Goal: Ask a question

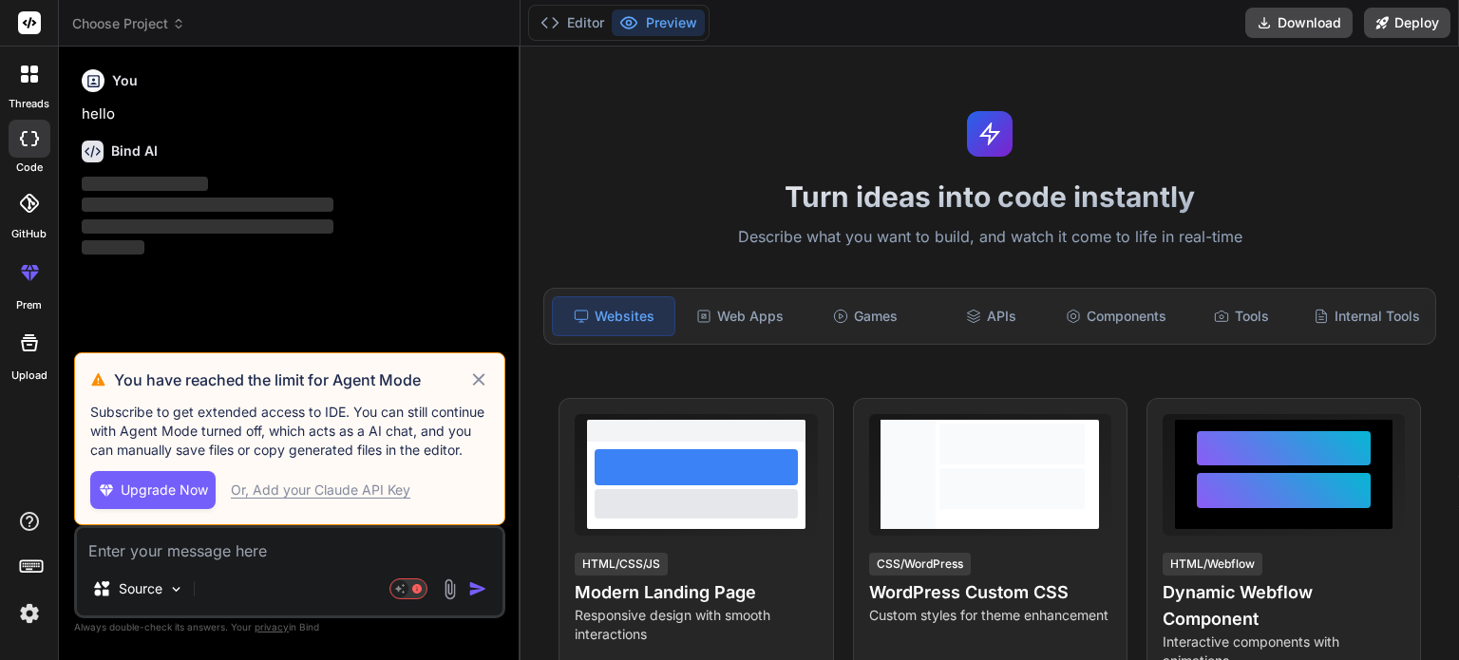
click at [477, 387] on icon at bounding box center [479, 380] width 22 height 23
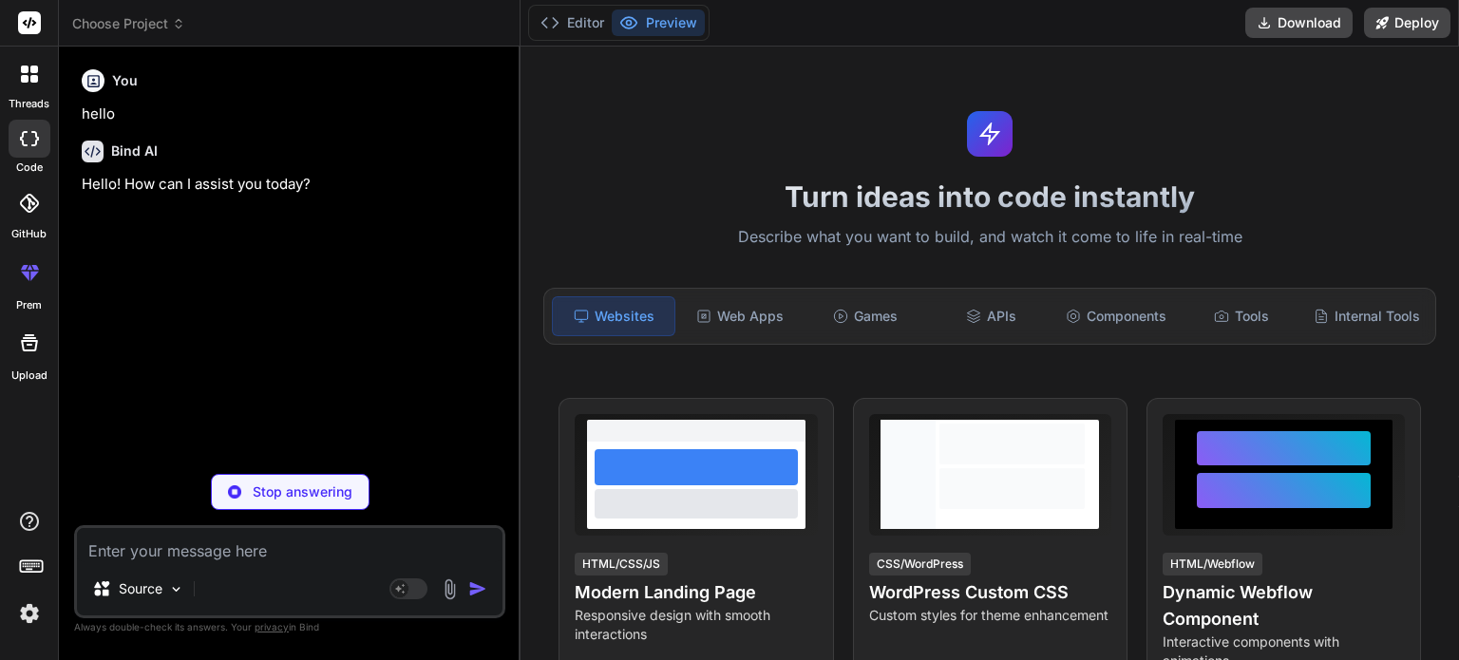
click at [128, 23] on span "Choose Project" at bounding box center [128, 23] width 113 height 19
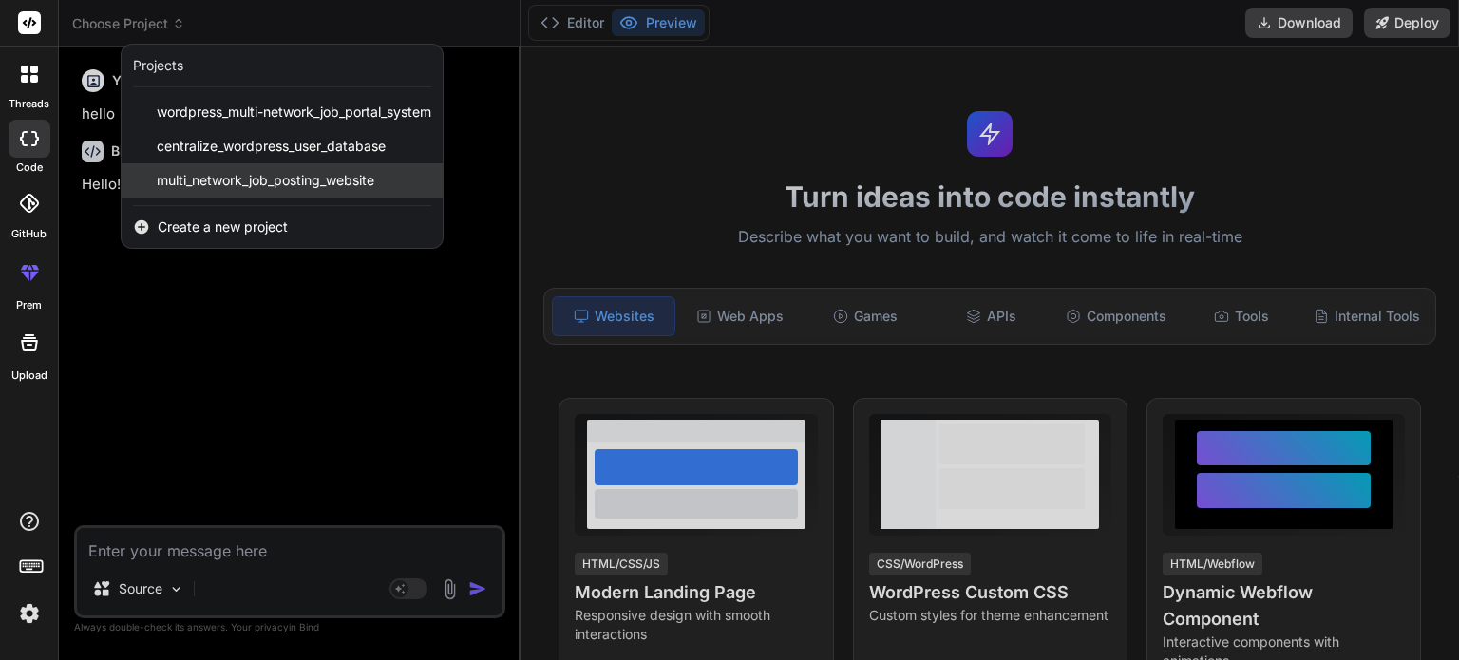
click at [262, 181] on span "multi_network_job_posting_website" at bounding box center [266, 180] width 218 height 19
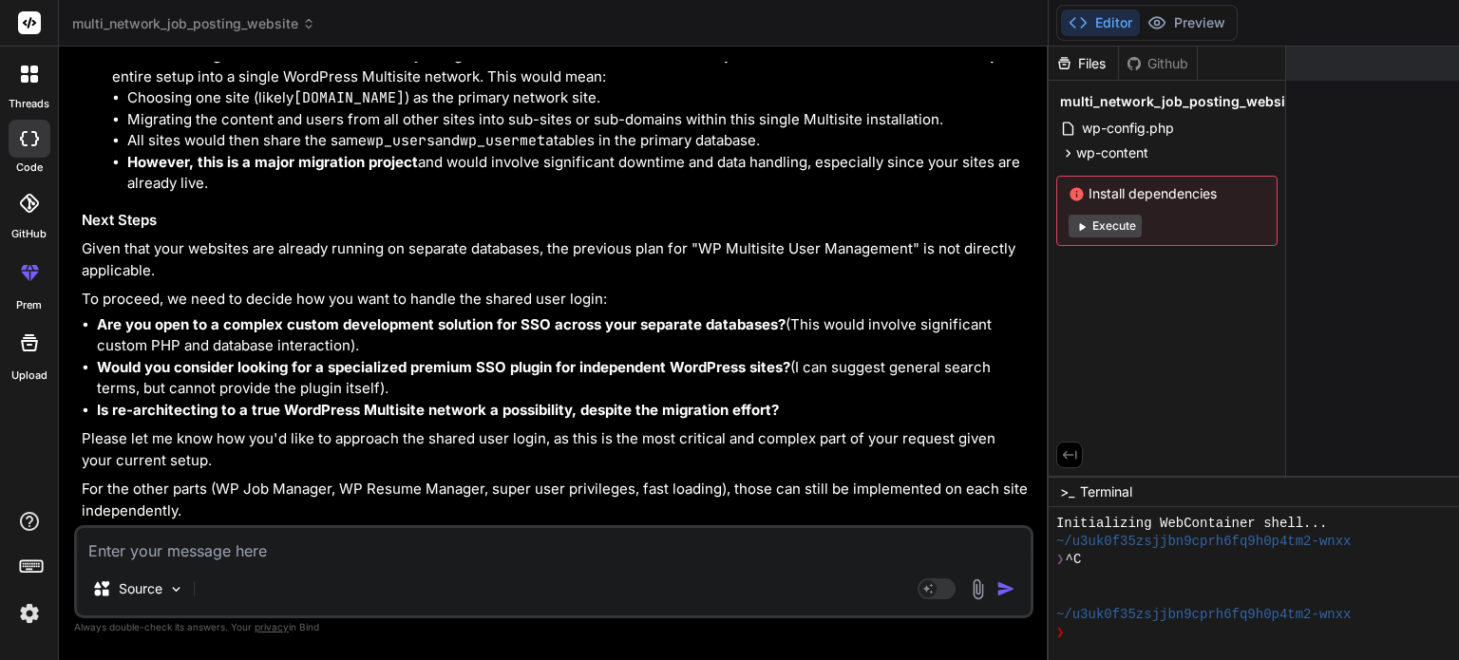
scroll to position [8733, 0]
click at [257, 20] on span "multi_network_job_posting_website" at bounding box center [193, 23] width 243 height 19
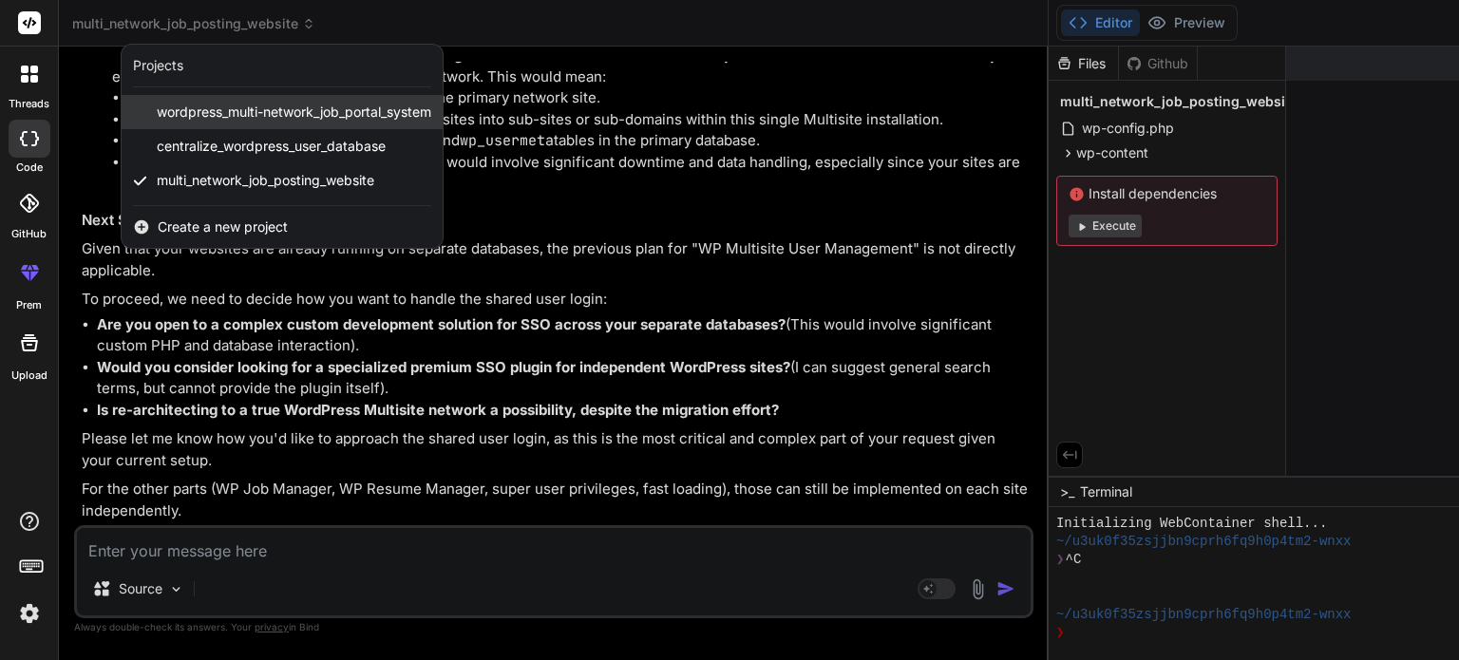
click at [235, 124] on div "wordpress_multi-network_job_portal_system" at bounding box center [282, 112] width 321 height 34
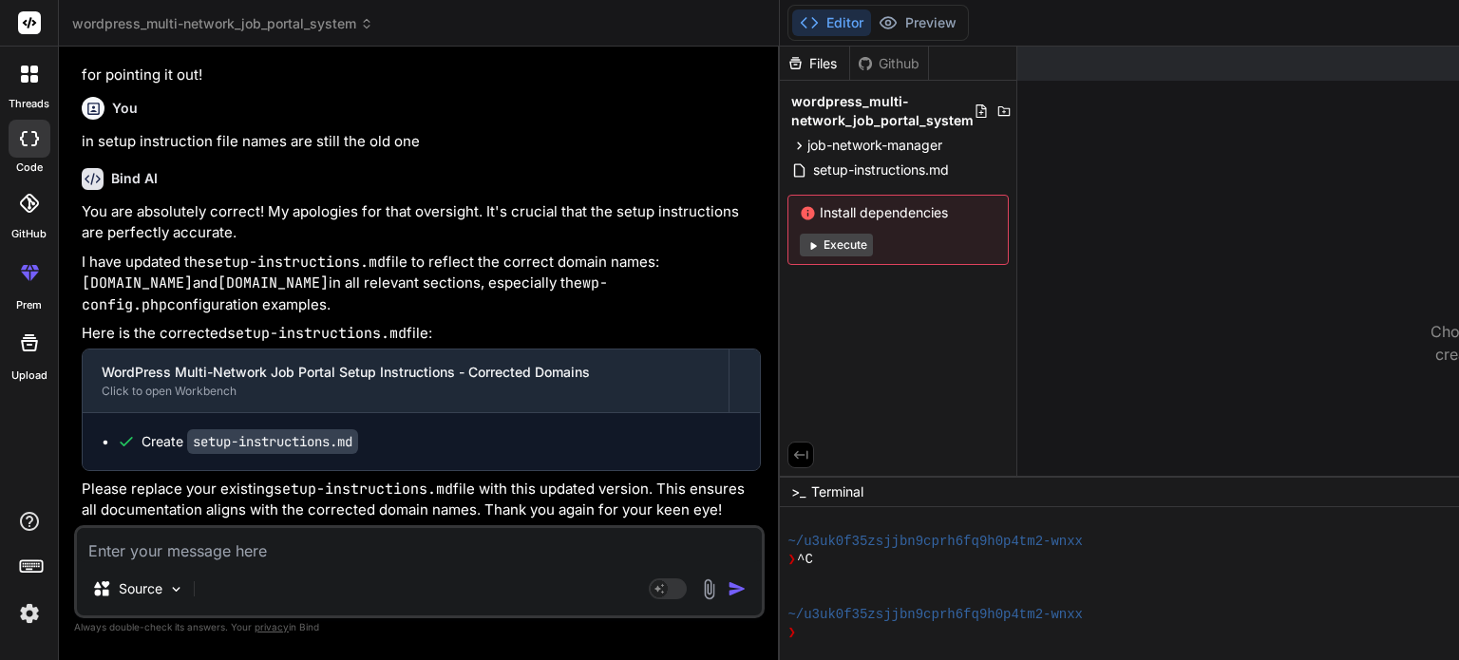
scroll to position [15462, 0]
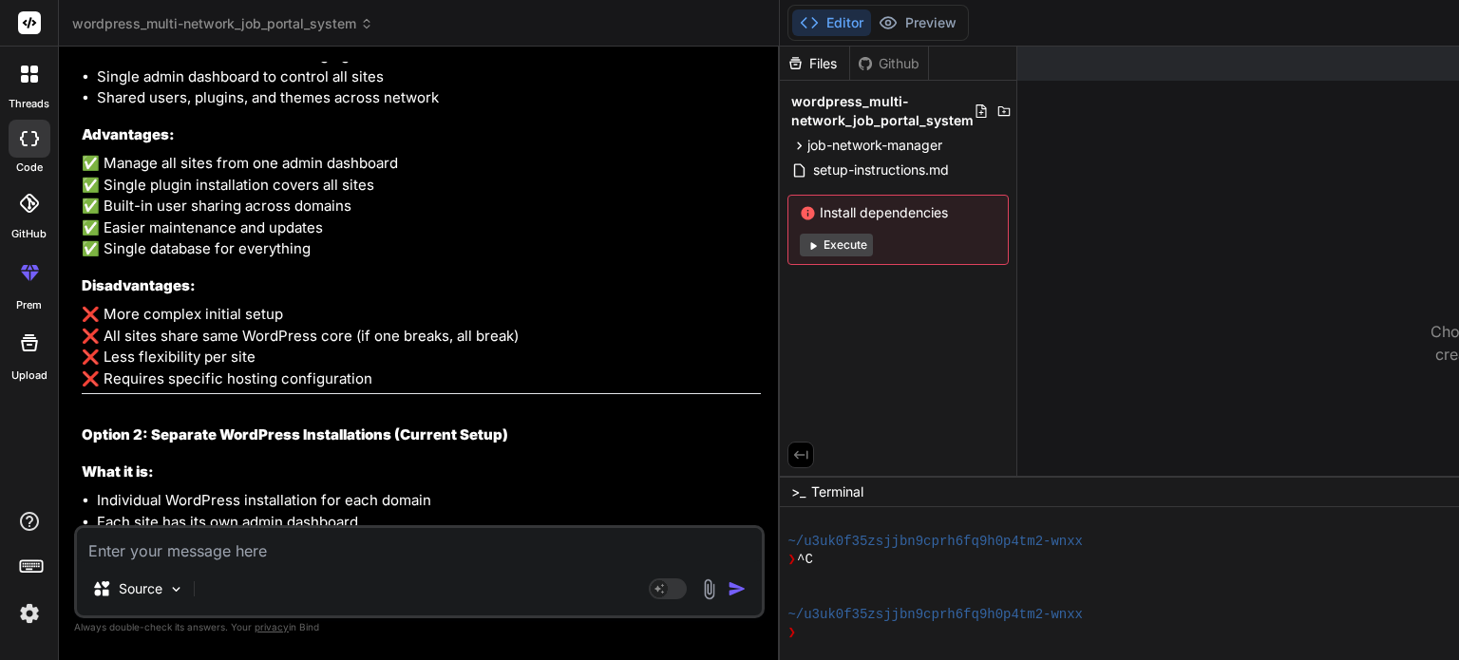
scroll to position [0, 0]
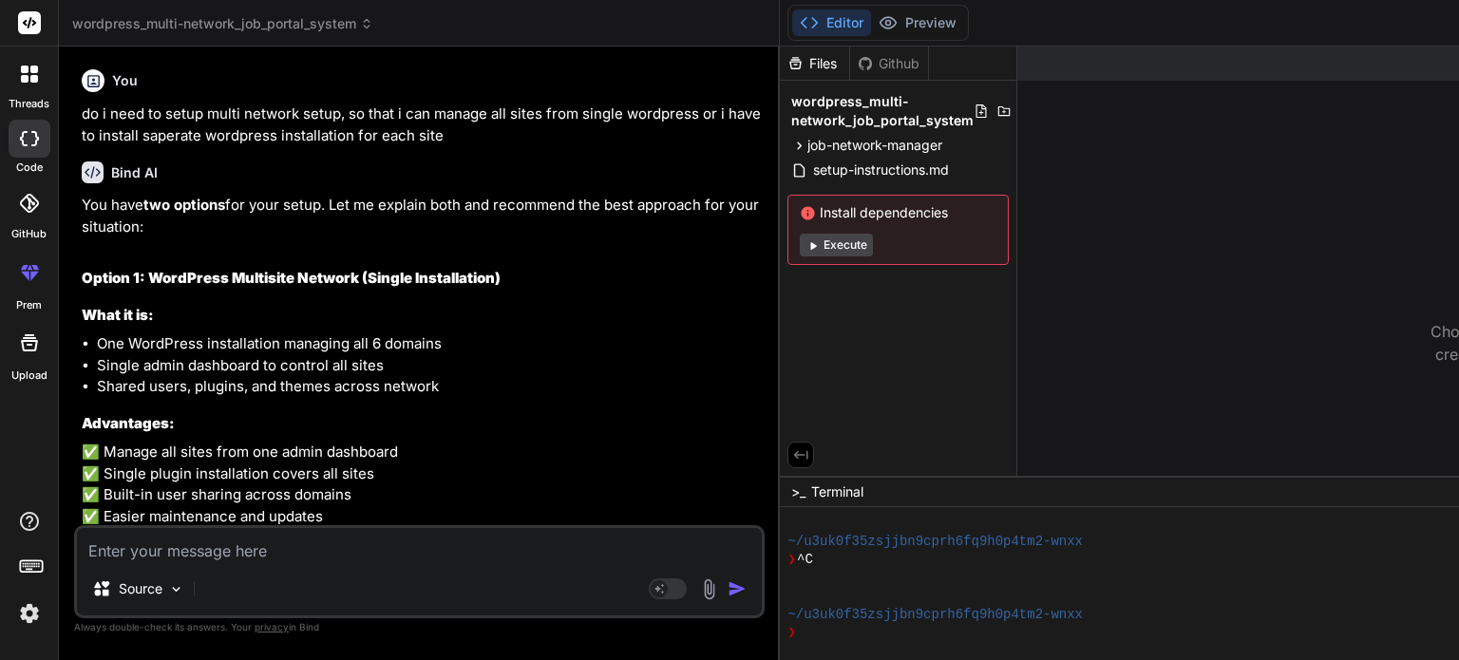
click at [222, 34] on header "wordpress_multi-network_job_portal_system Created with Pixso." at bounding box center [419, 23] width 721 height 47
click at [227, 28] on span "wordpress_multi-network_job_portal_system" at bounding box center [222, 23] width 301 height 19
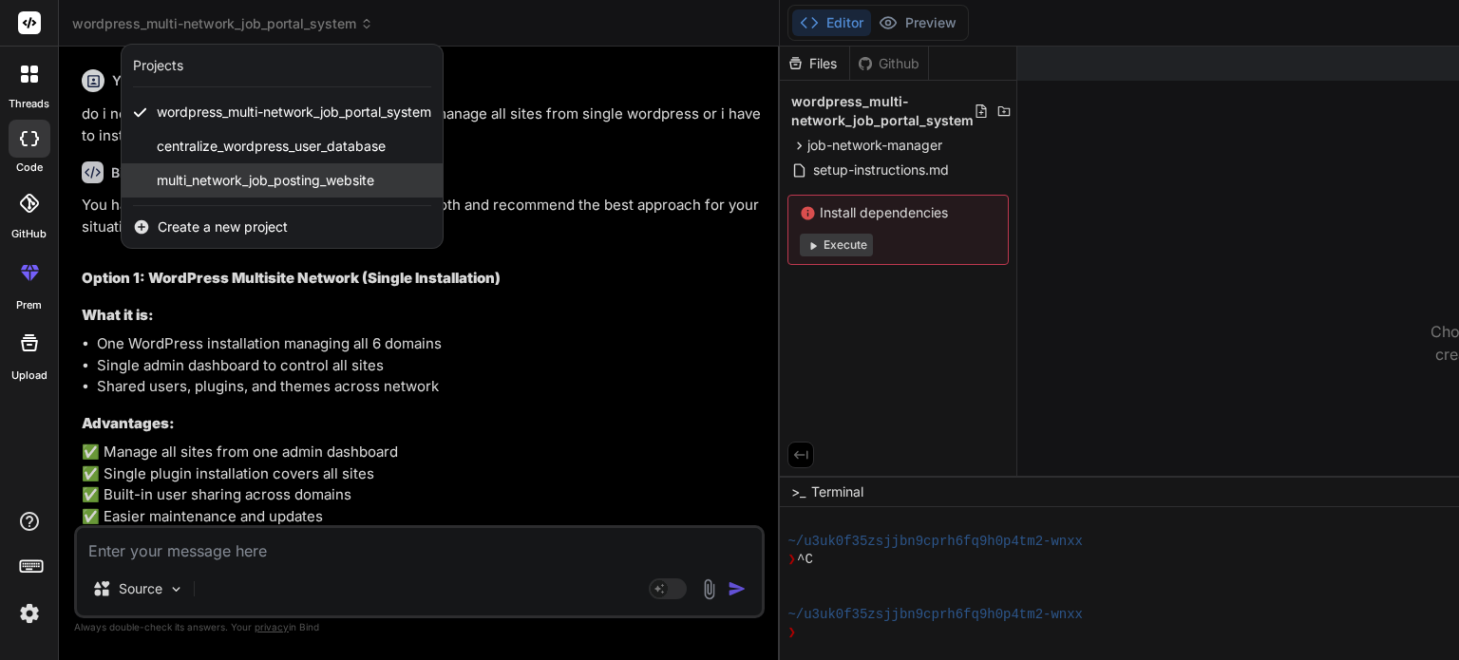
click at [217, 182] on span "multi_network_job_posting_website" at bounding box center [266, 180] width 218 height 19
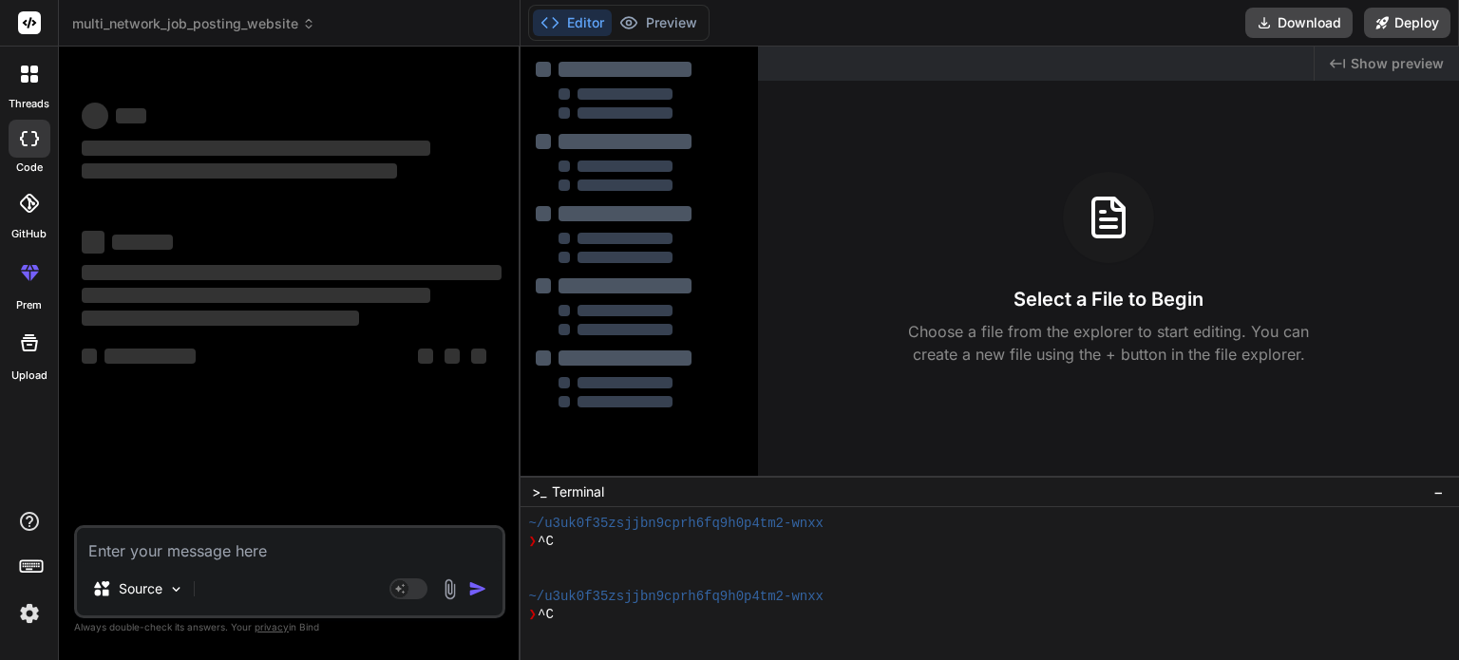
scroll to position [163, 0]
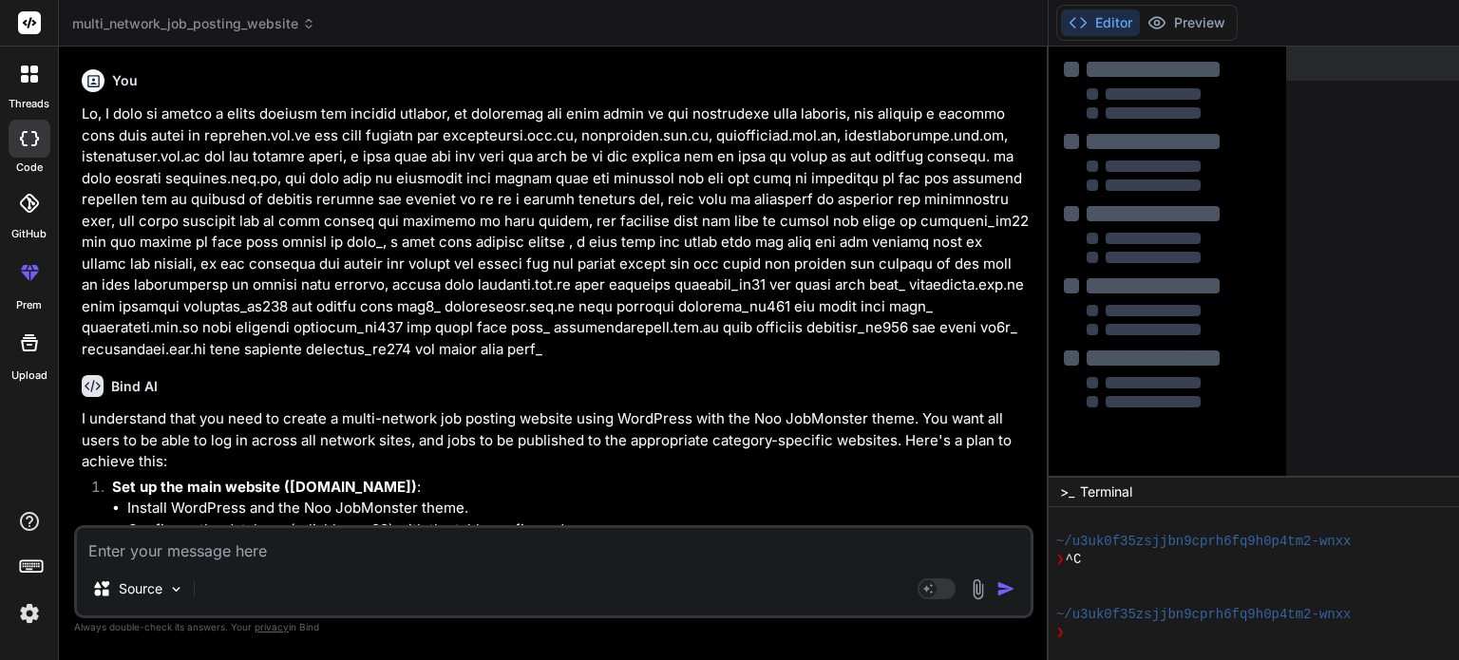
type textarea "x"
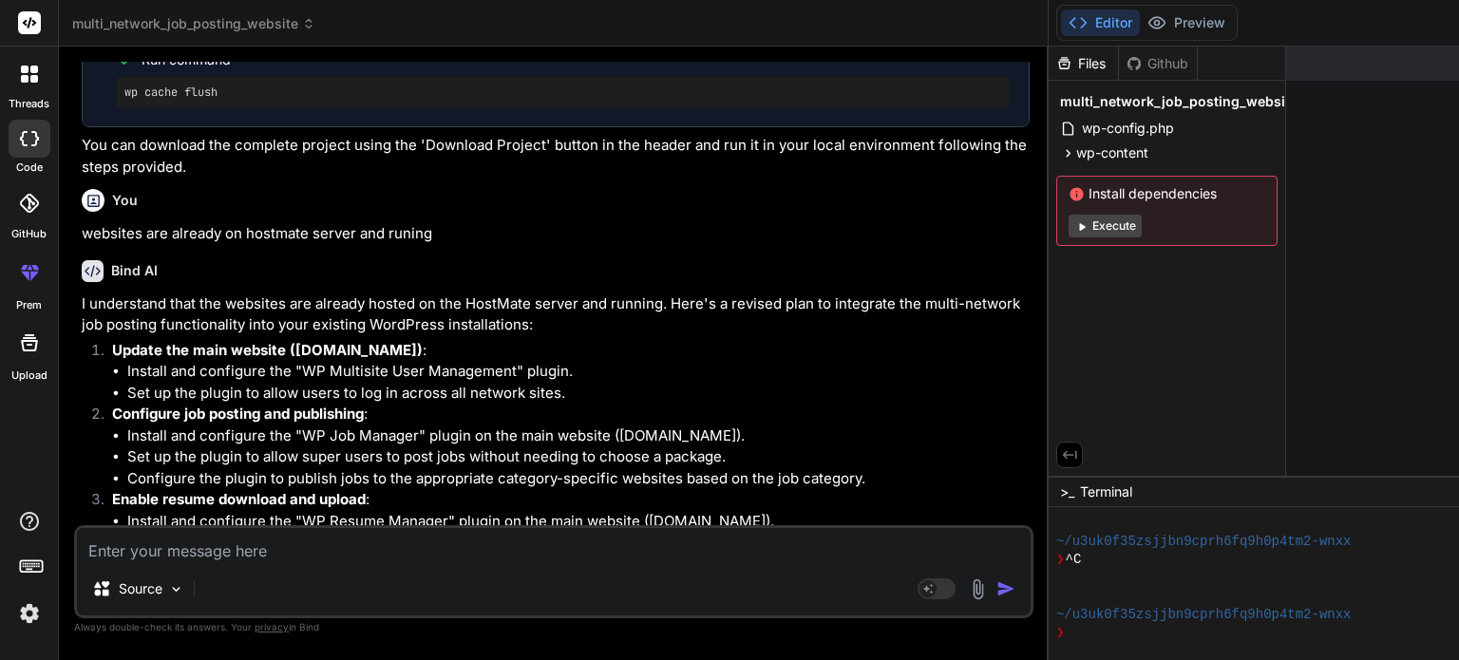
scroll to position [1856, 0]
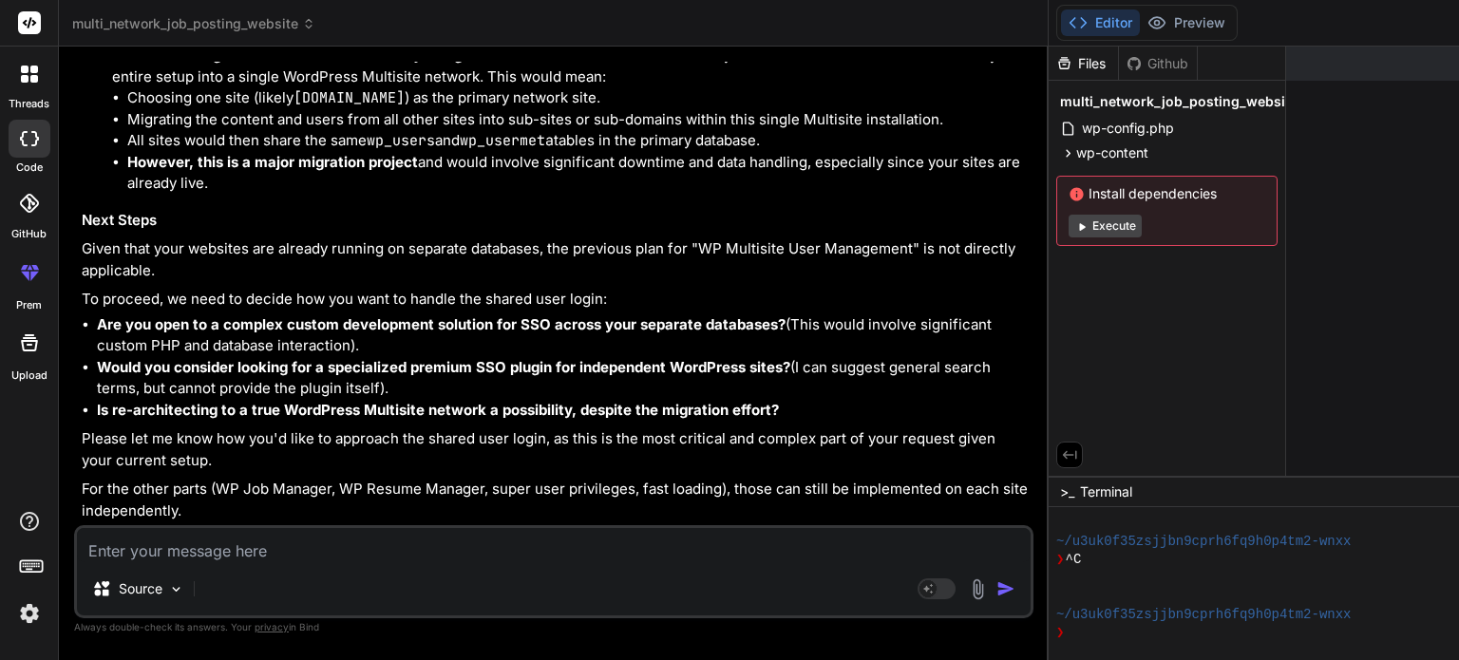
scroll to position [9814, 0]
click at [1060, 156] on icon at bounding box center [1068, 153] width 16 height 16
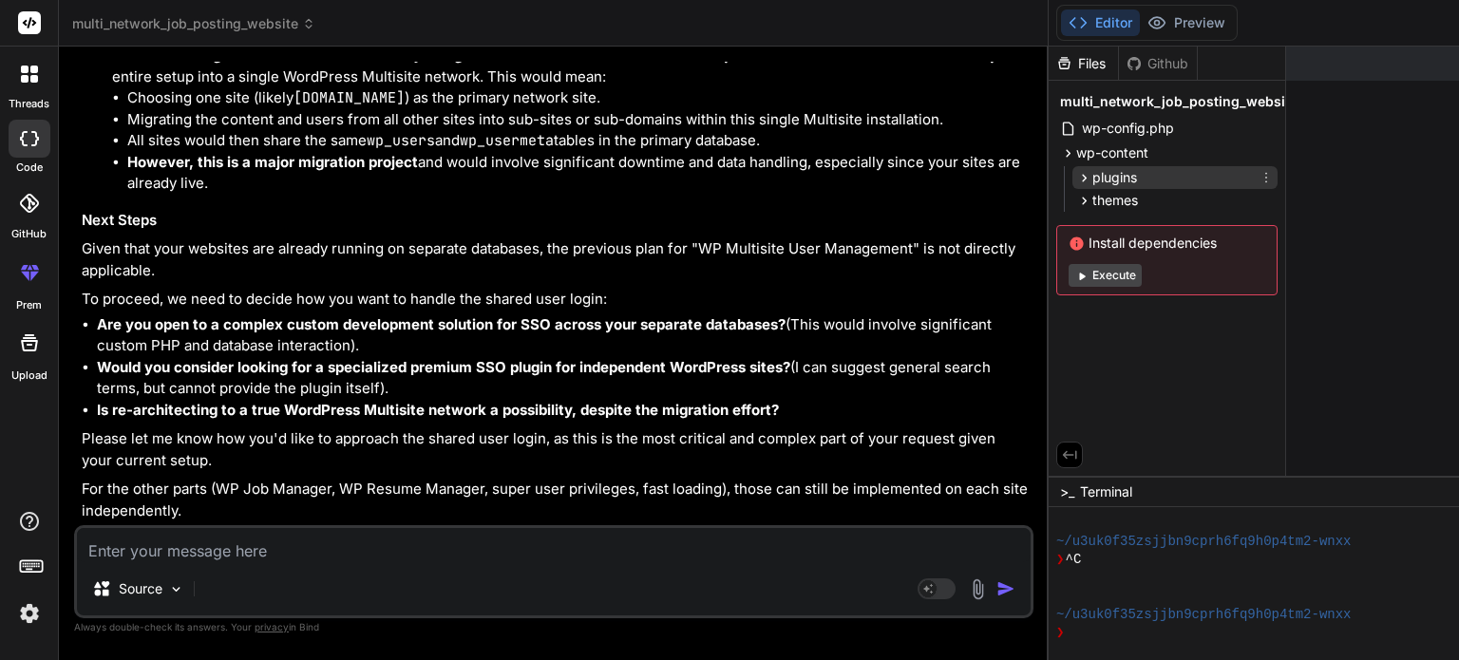
click at [1076, 173] on icon at bounding box center [1084, 178] width 16 height 16
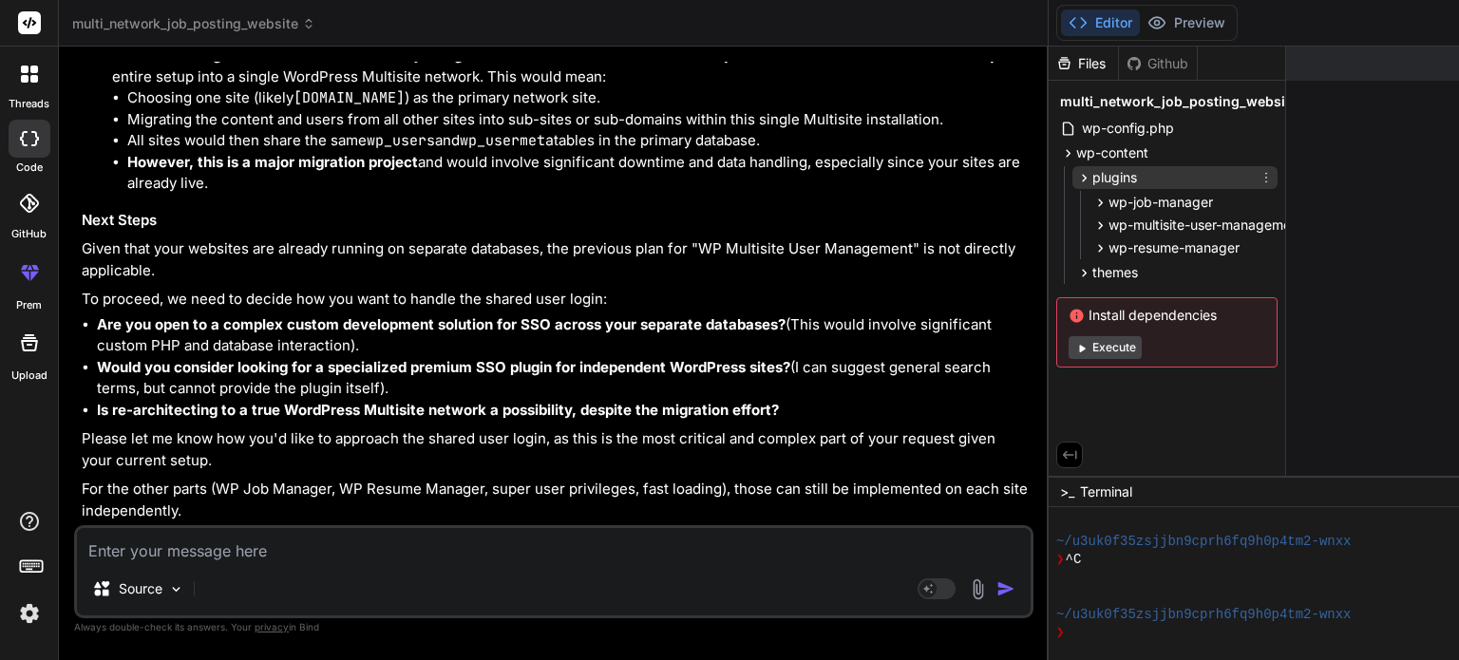
click at [1076, 173] on icon at bounding box center [1084, 178] width 16 height 16
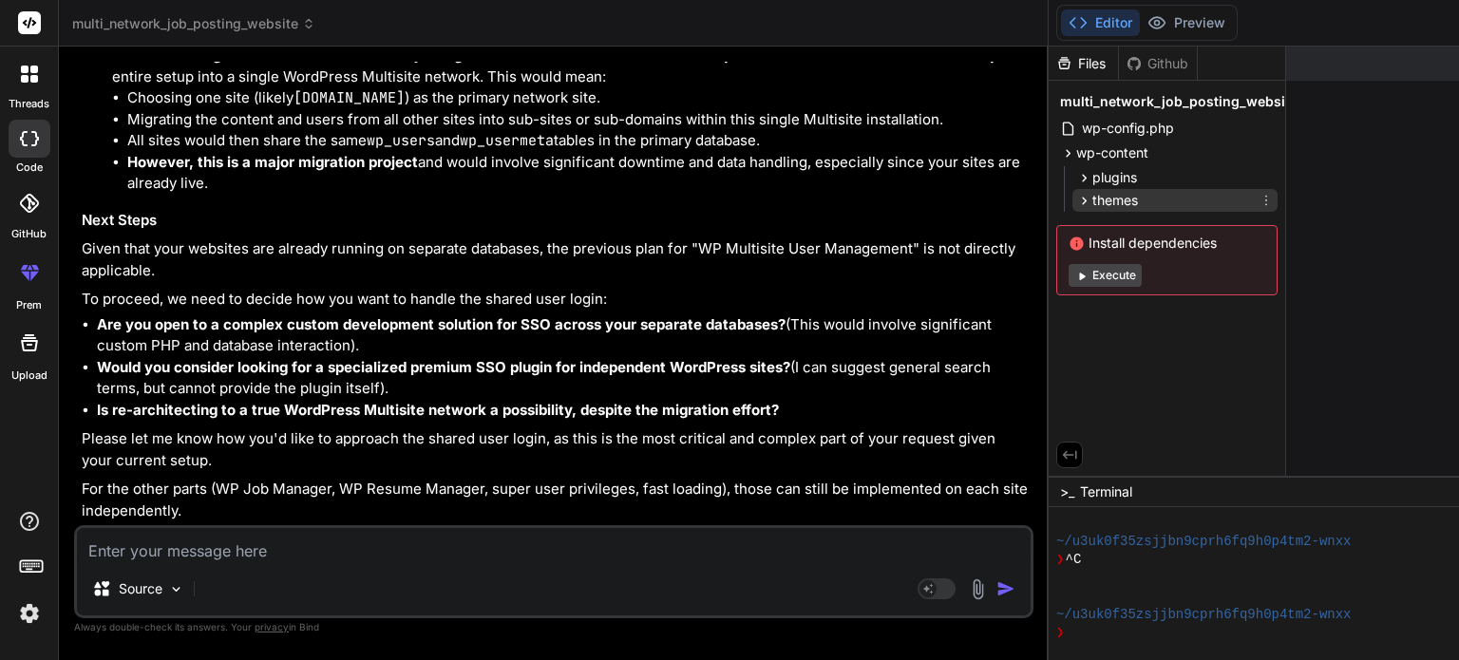
click at [1076, 197] on icon at bounding box center [1084, 201] width 16 height 16
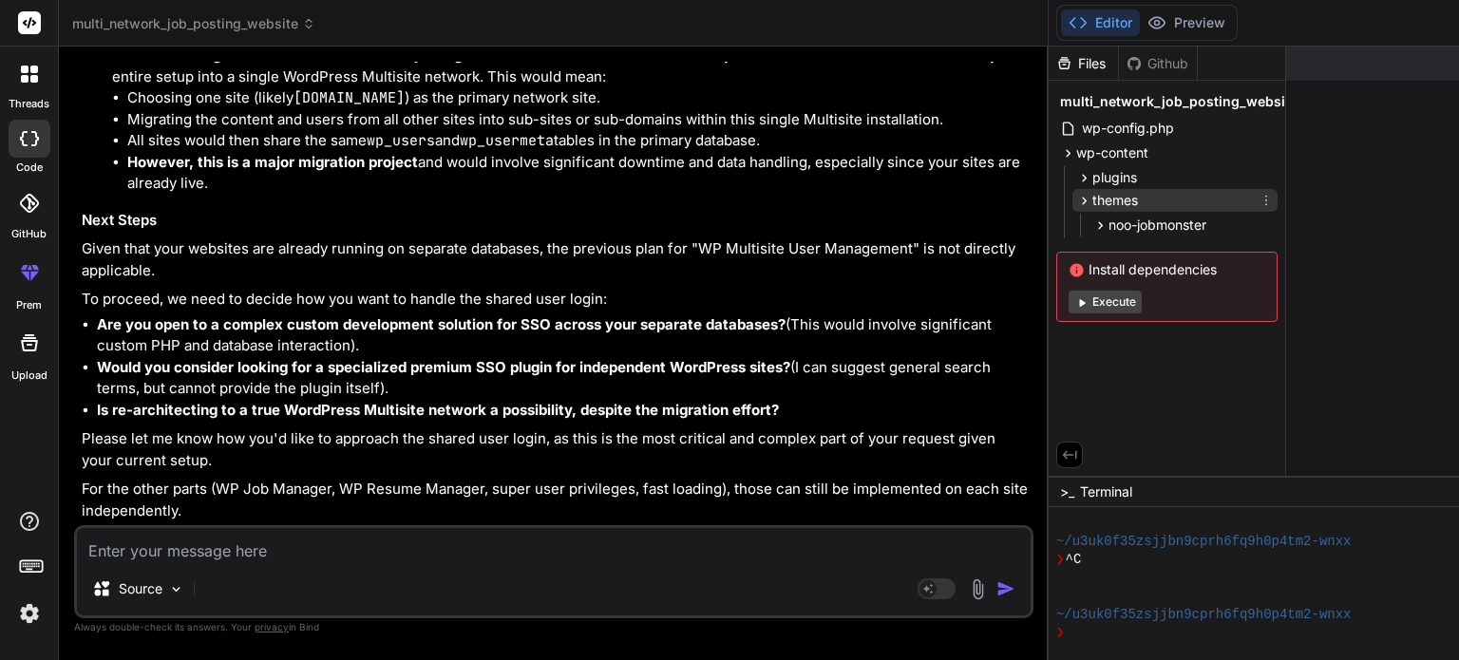
click at [1076, 197] on icon at bounding box center [1084, 201] width 16 height 16
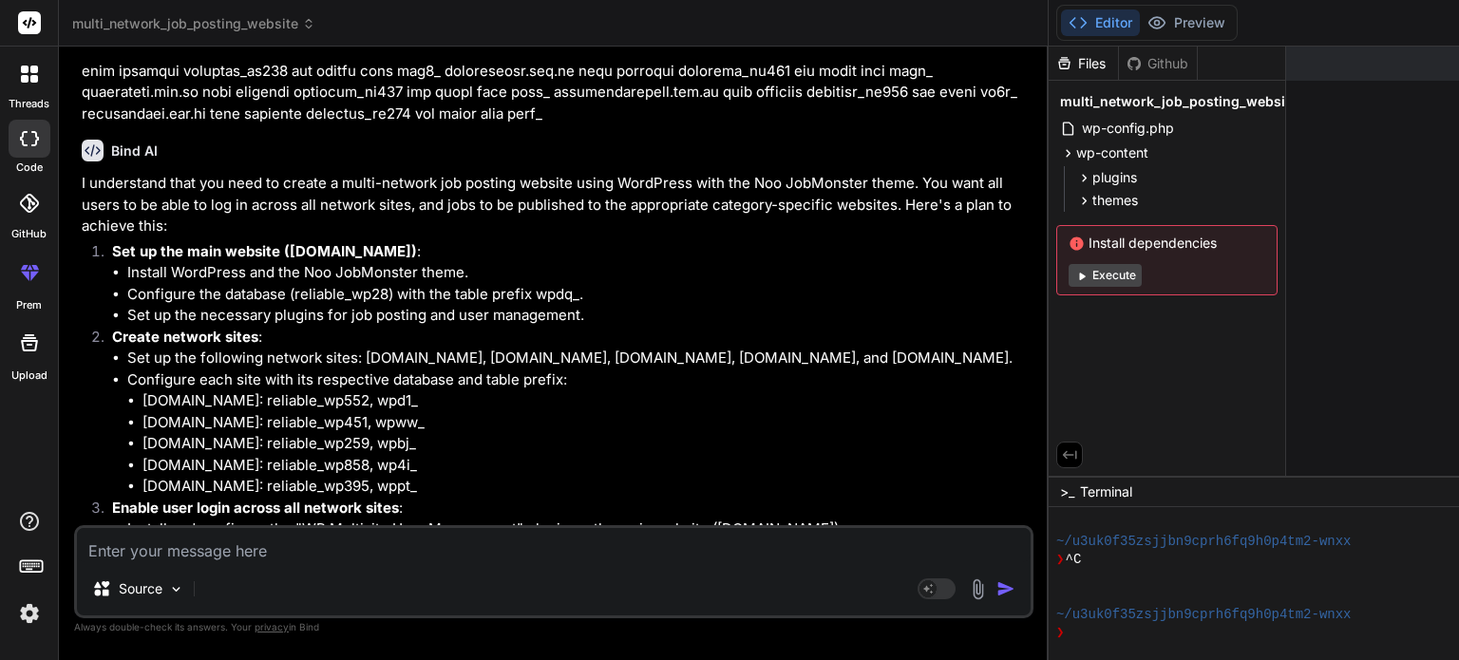
scroll to position [238, 0]
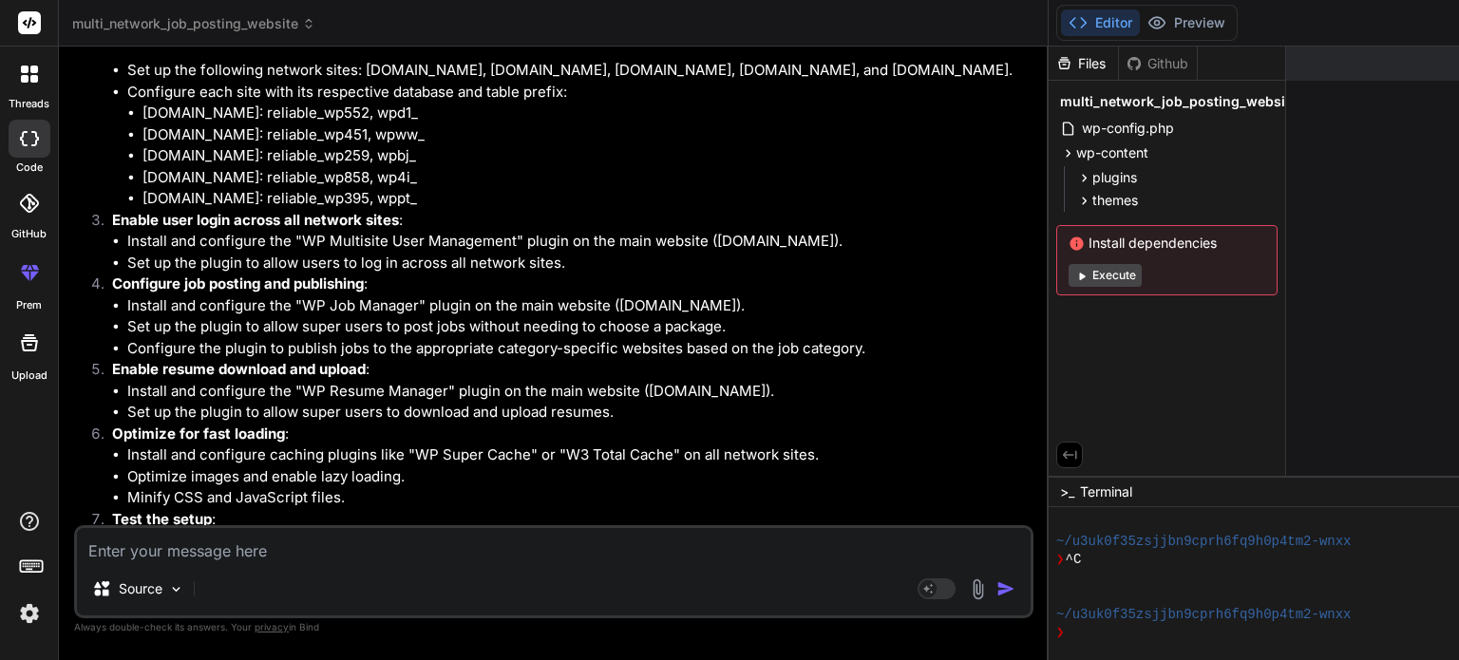
scroll to position [524, 0]
click at [26, 76] on icon at bounding box center [25, 79] width 8 height 8
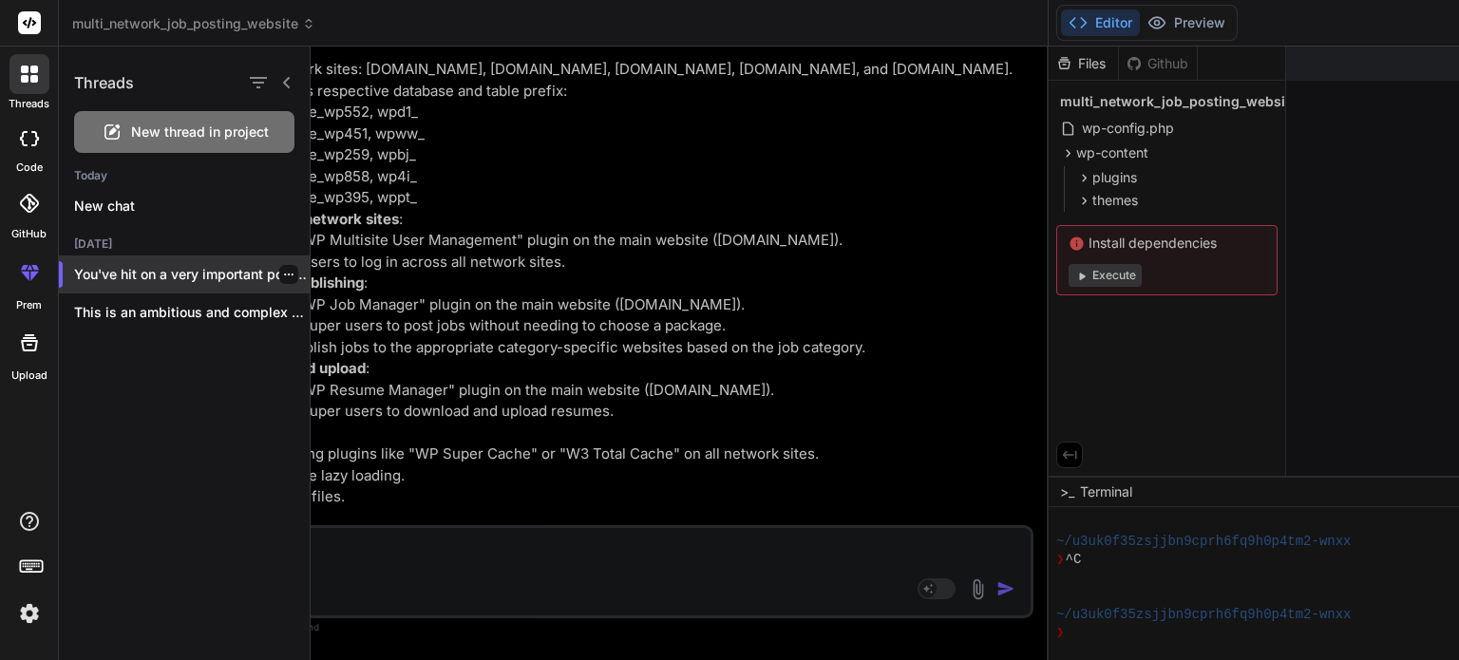
click at [148, 271] on p "You've hit on a very important point..." at bounding box center [192, 274] width 236 height 19
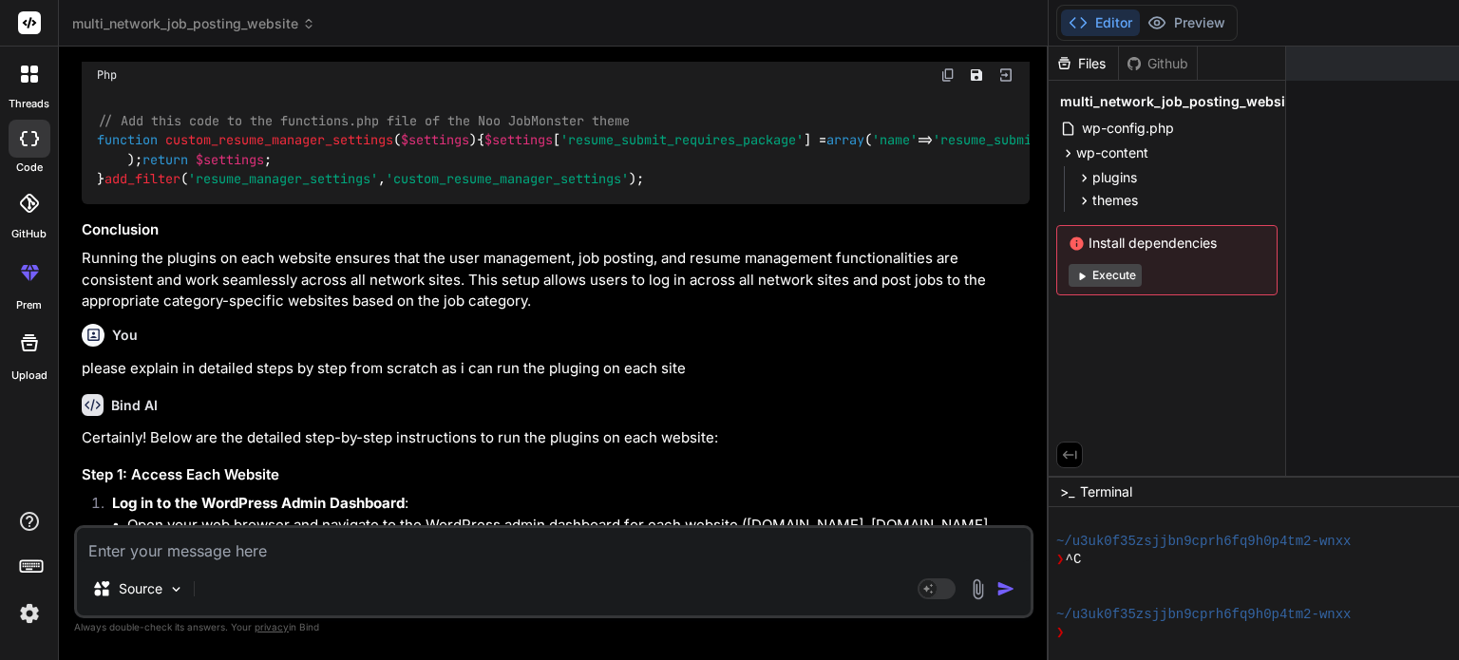
scroll to position [4579, 0]
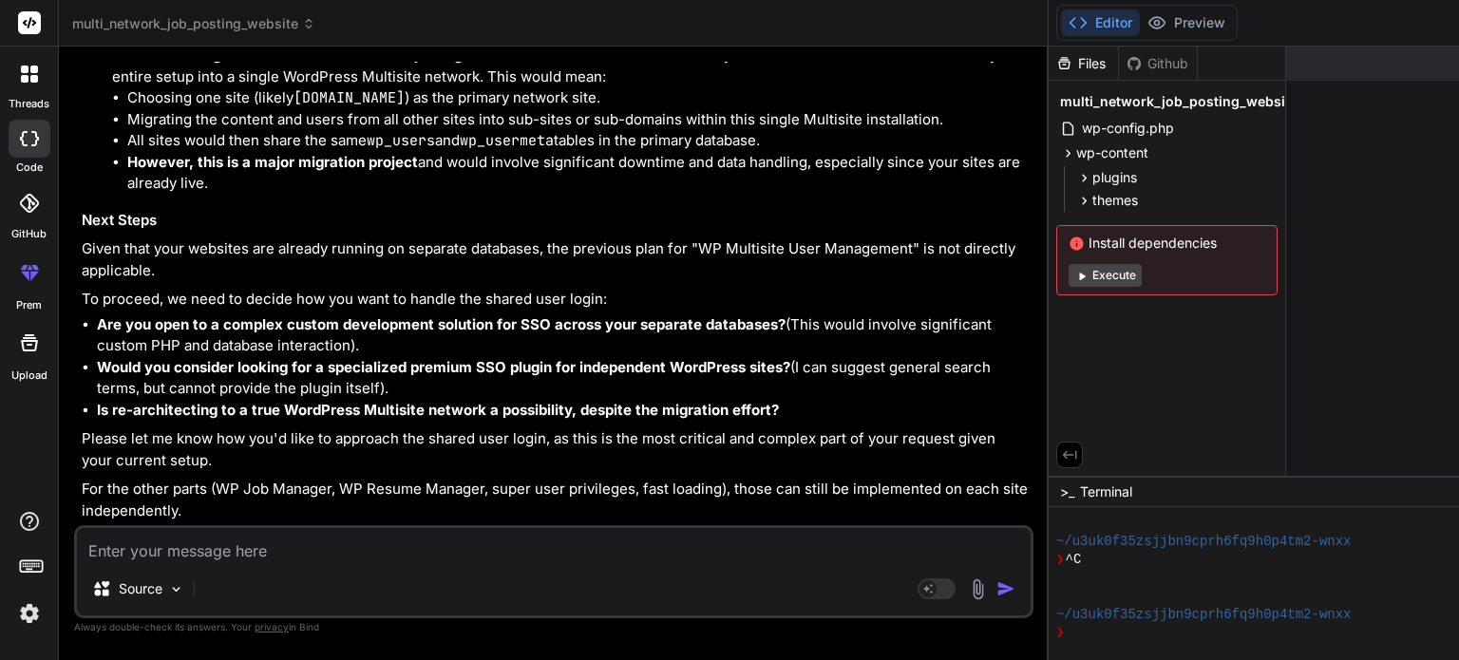
scroll to position [11872, 0]
